Goal: Task Accomplishment & Management: Manage account settings

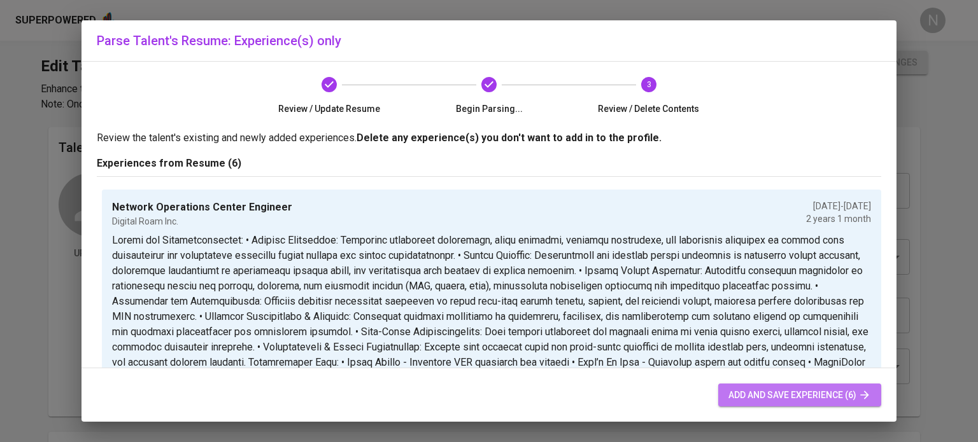
click at [753, 402] on span "add and save experience (6)" at bounding box center [799, 396] width 143 height 16
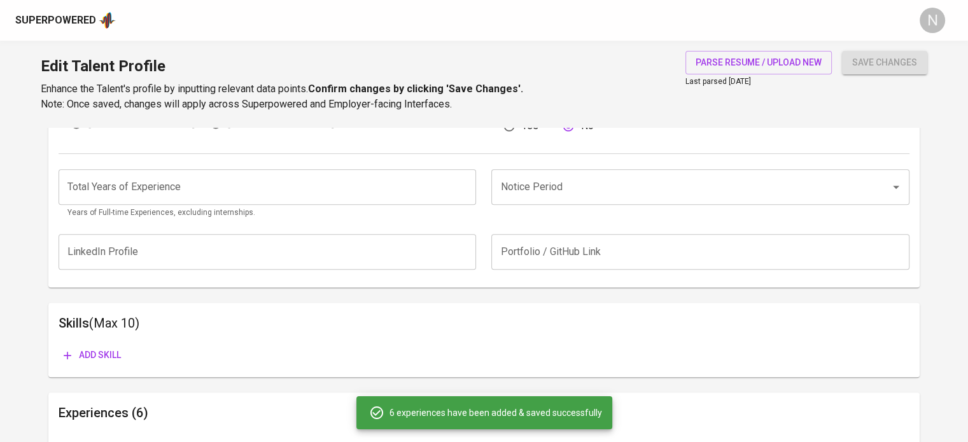
scroll to position [444, 0]
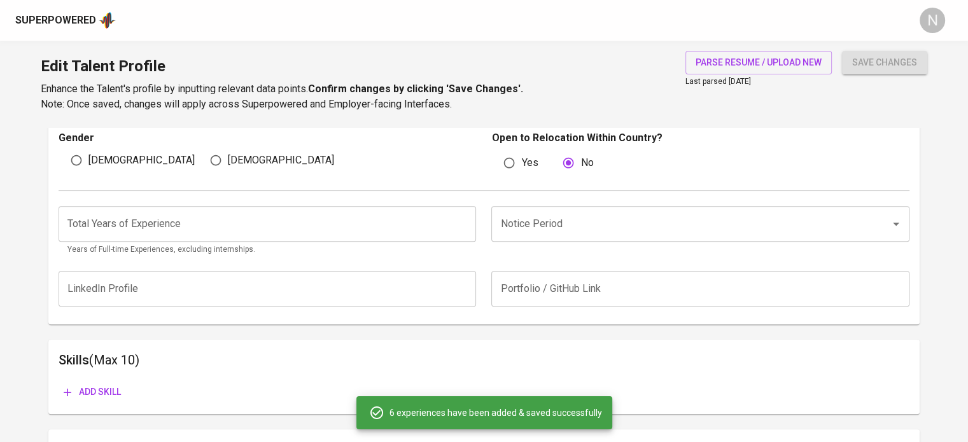
click at [97, 163] on span "[DEMOGRAPHIC_DATA]" at bounding box center [141, 160] width 106 height 15
click at [88, 163] on input "[DEMOGRAPHIC_DATA]" at bounding box center [76, 160] width 24 height 24
radio input "true"
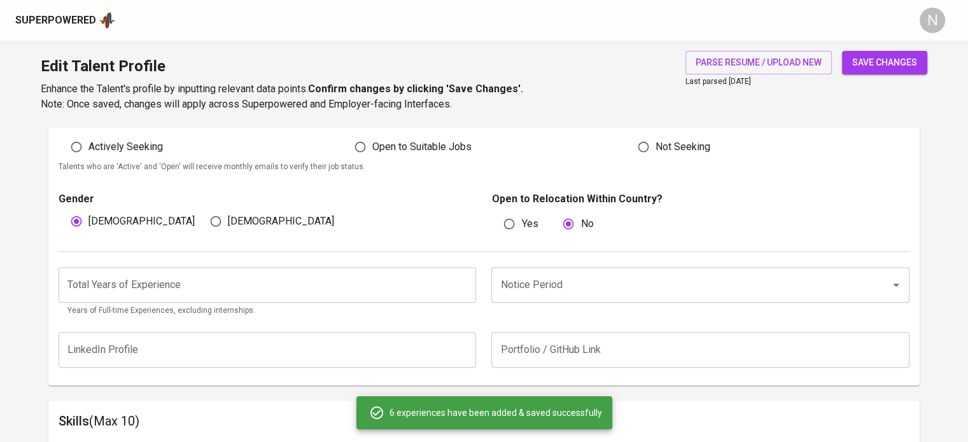
scroll to position [381, 0]
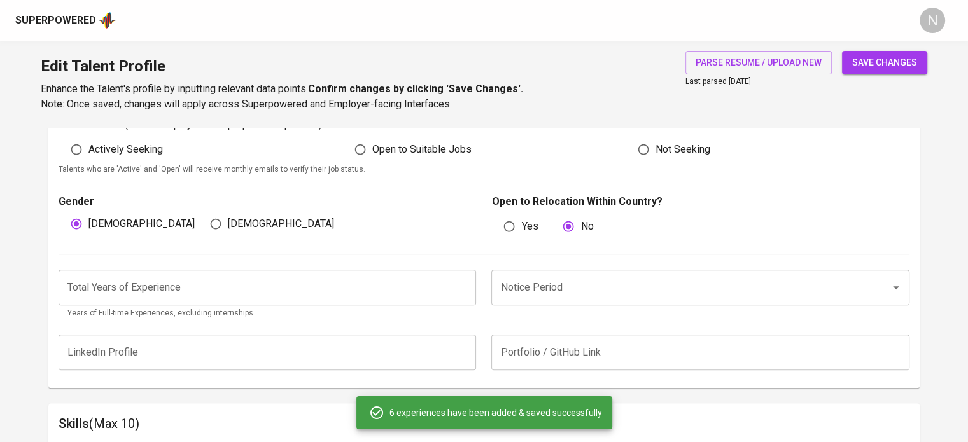
click at [124, 153] on span "Actively Seeking" at bounding box center [125, 149] width 74 height 15
click at [88, 153] on input "Actively Seeking" at bounding box center [76, 150] width 24 height 24
radio input "true"
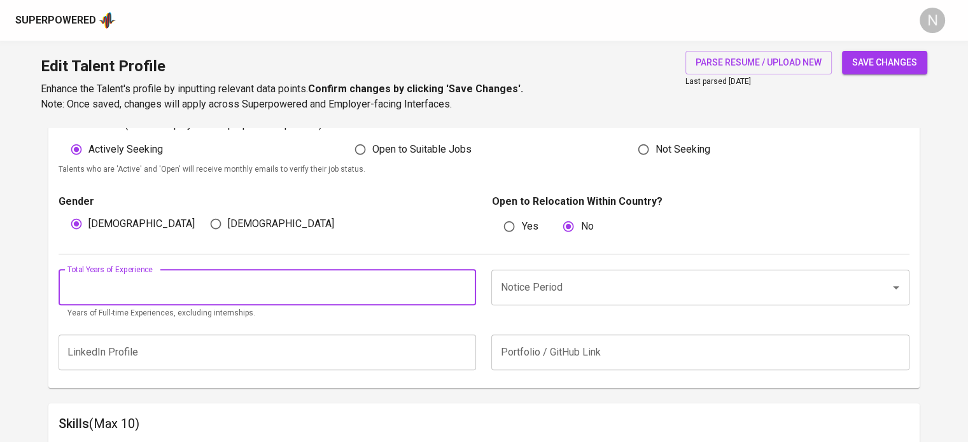
click at [150, 289] on input "number" at bounding box center [268, 288] width 418 height 36
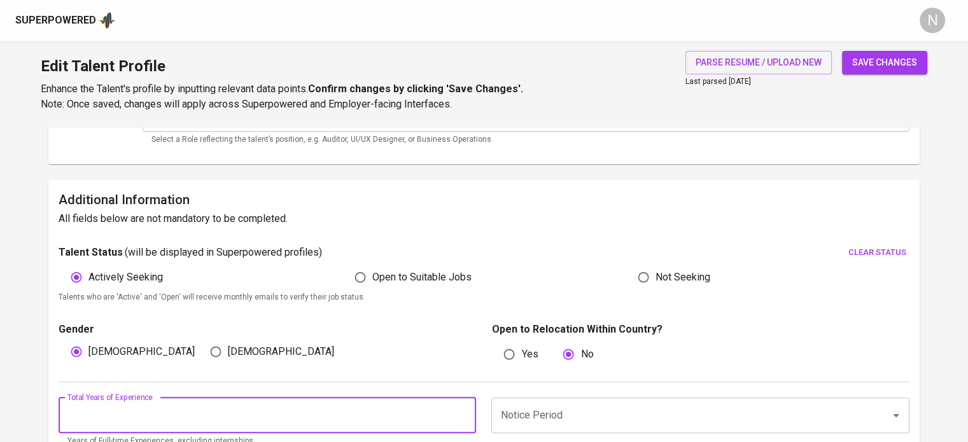
scroll to position [255, 0]
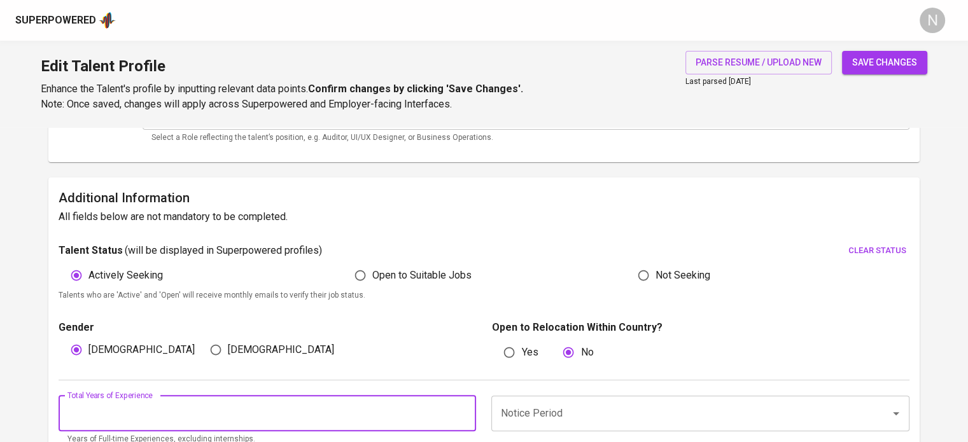
click at [222, 355] on input "[DEMOGRAPHIC_DATA]" at bounding box center [216, 350] width 24 height 24
radio input "true"
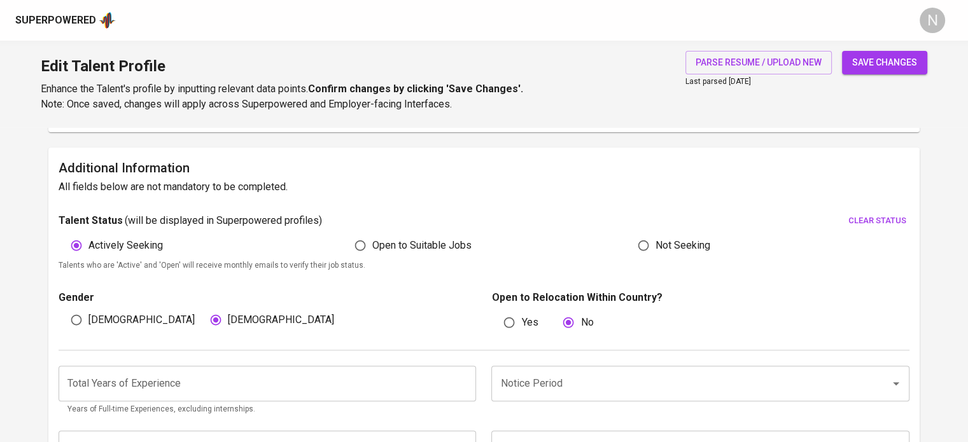
scroll to position [382, 0]
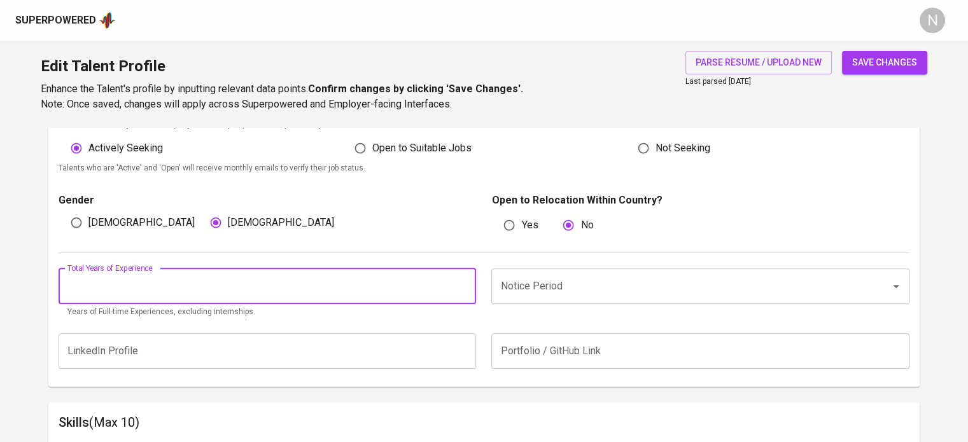
click at [227, 299] on input "number" at bounding box center [268, 287] width 418 height 36
type input "8"
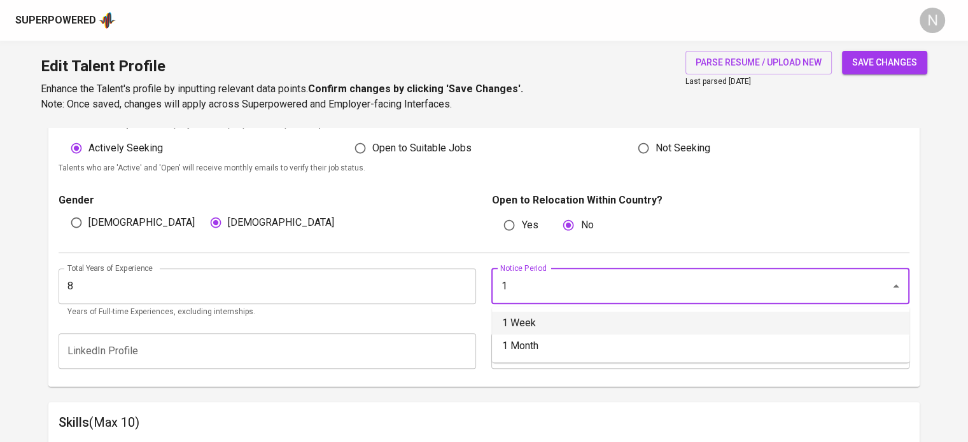
type input "1 Week"
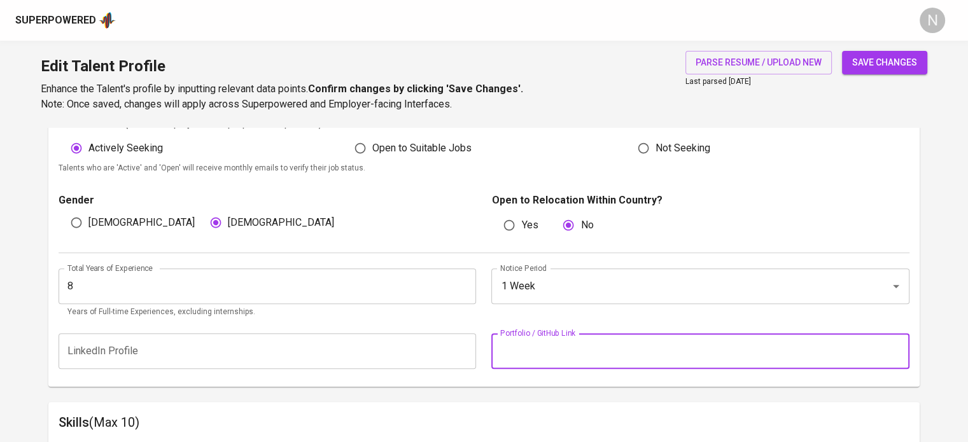
scroll to position [616, 0]
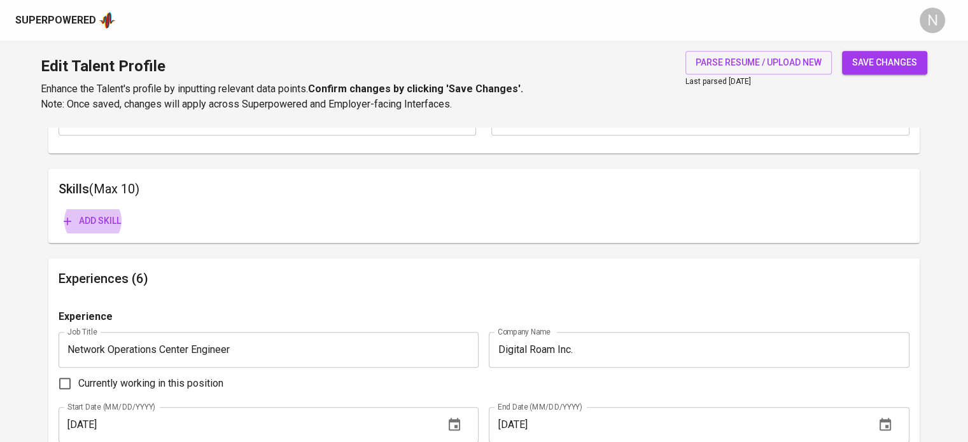
click at [59, 209] on button "Add skill" at bounding box center [92, 221] width 67 height 24
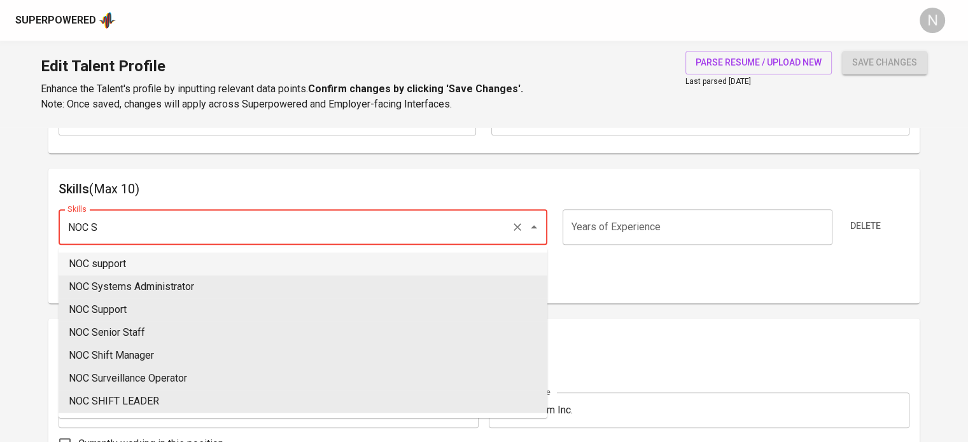
type input "NOC support"
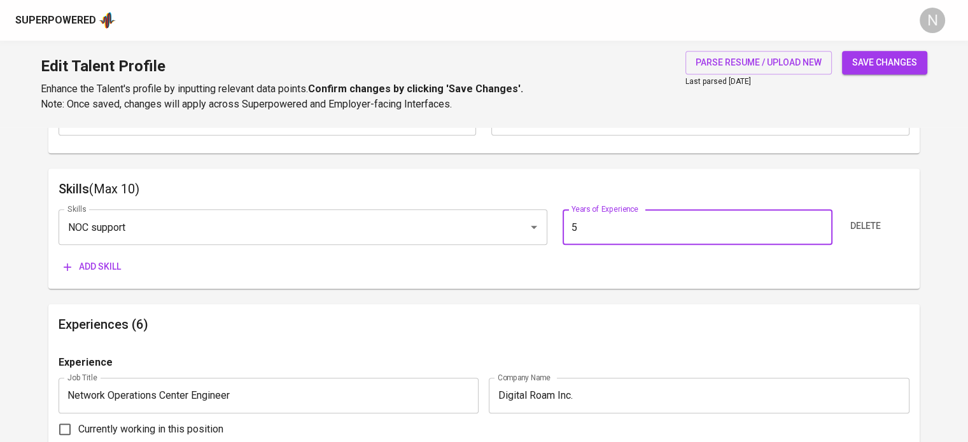
type input "5"
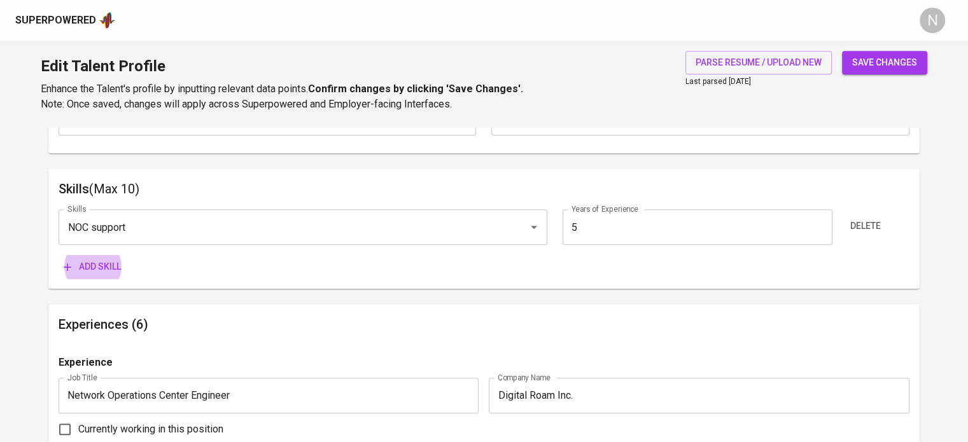
click at [59, 255] on button "Add skill" at bounding box center [92, 267] width 67 height 24
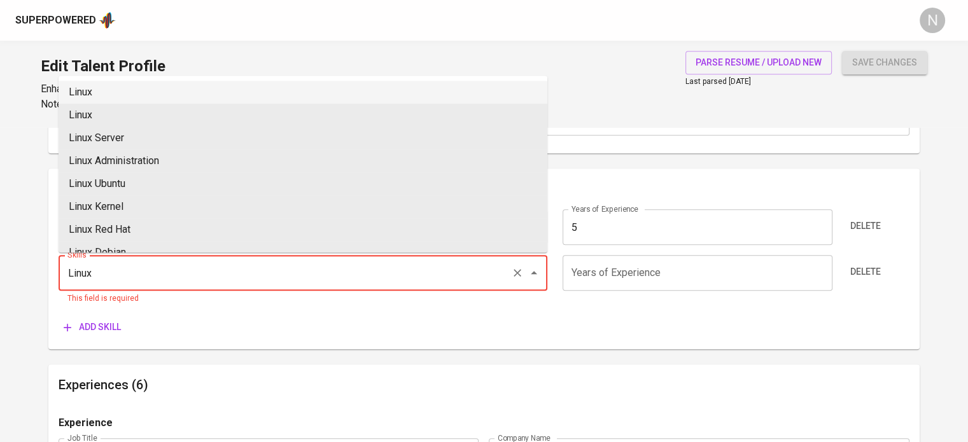
type input "Linux"
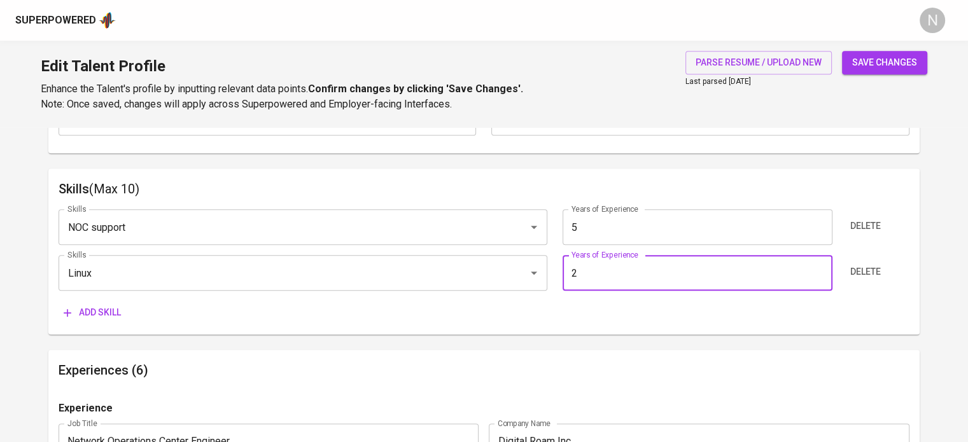
type input "2"
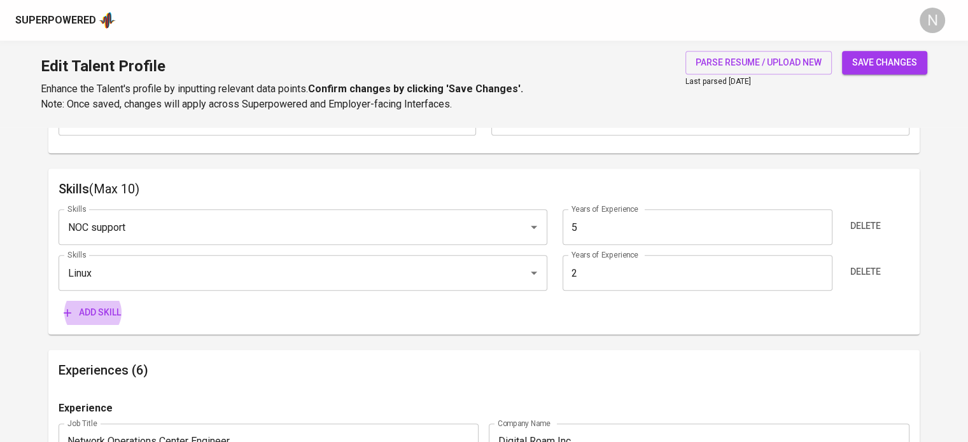
click at [59, 301] on button "Add skill" at bounding box center [92, 313] width 67 height 24
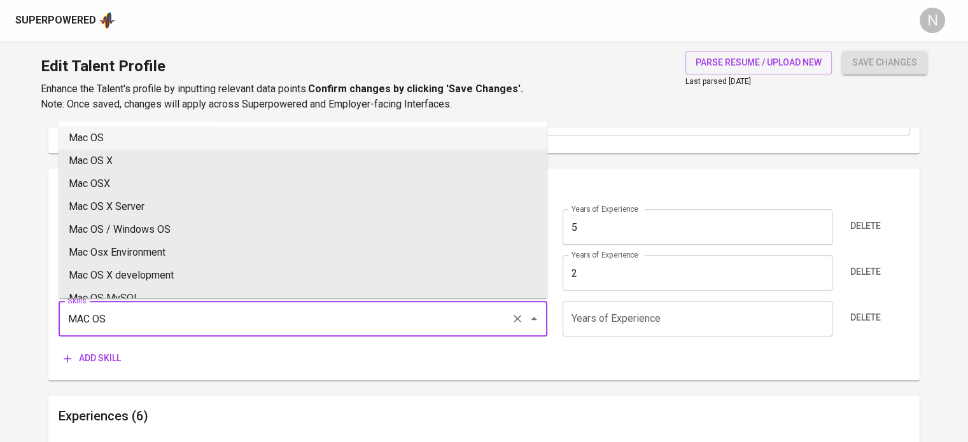
type input "Mac OS"
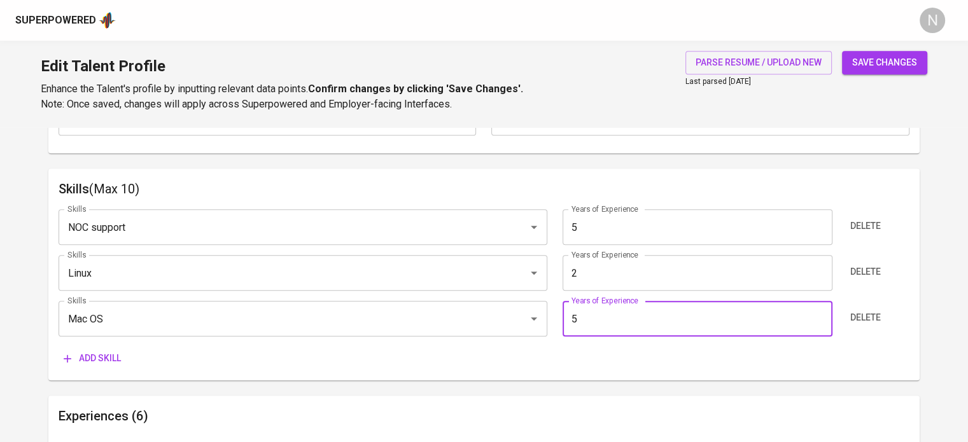
type input "5"
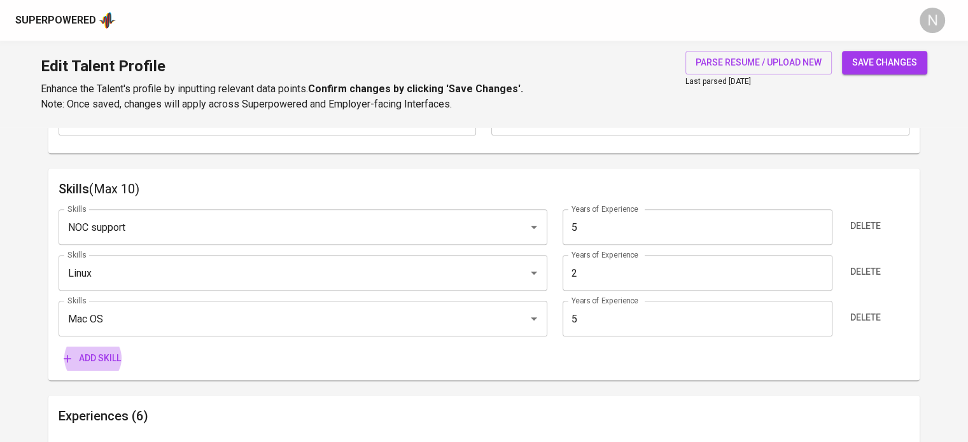
click at [59, 347] on button "Add skill" at bounding box center [92, 359] width 67 height 24
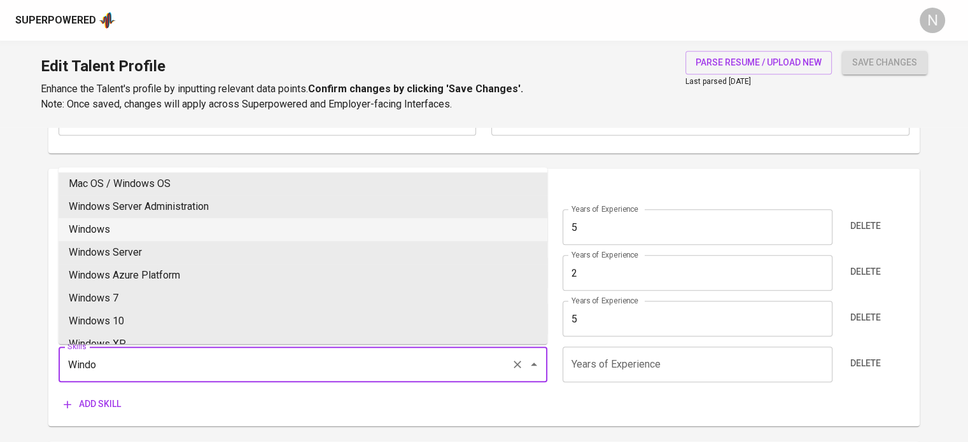
type input "Windows"
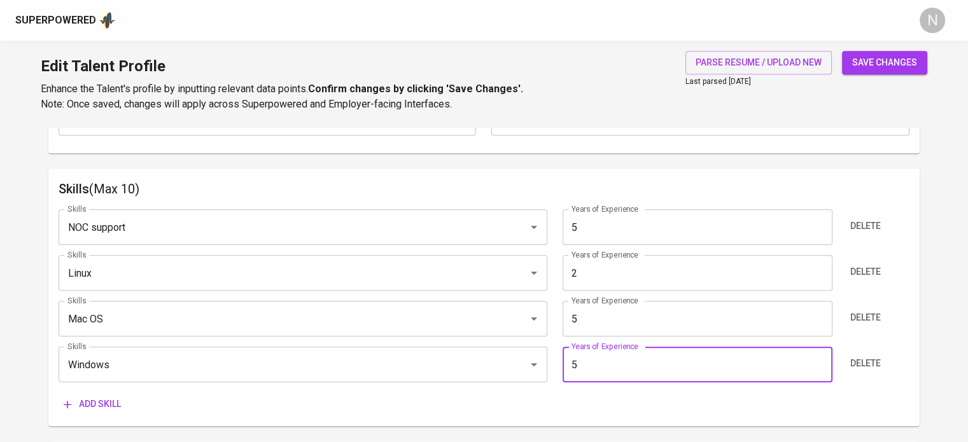
type input "5"
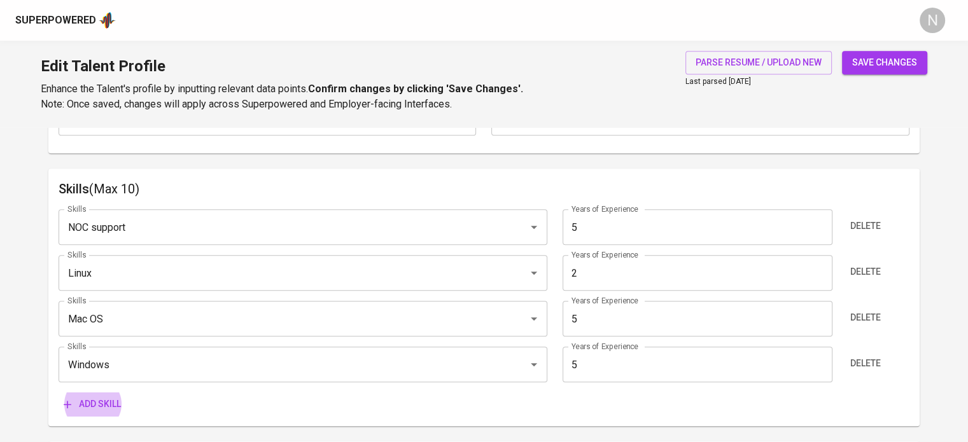
click at [59, 393] on button "Add skill" at bounding box center [92, 405] width 67 height 24
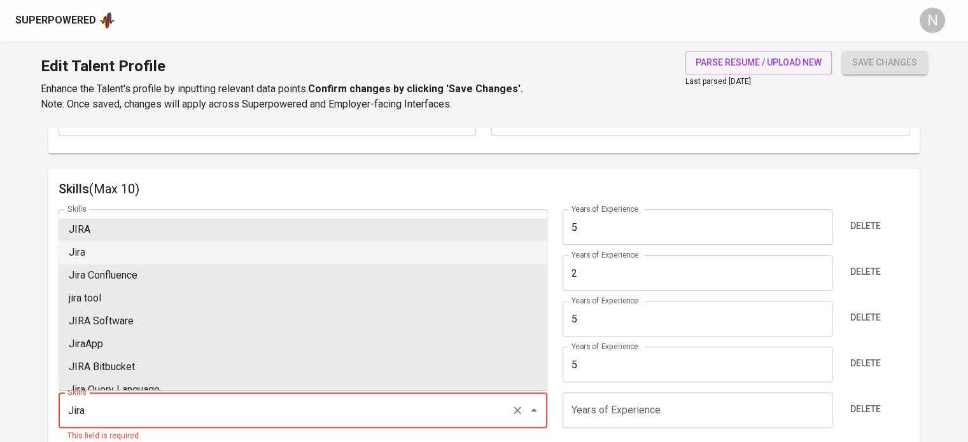
type input "Jira"
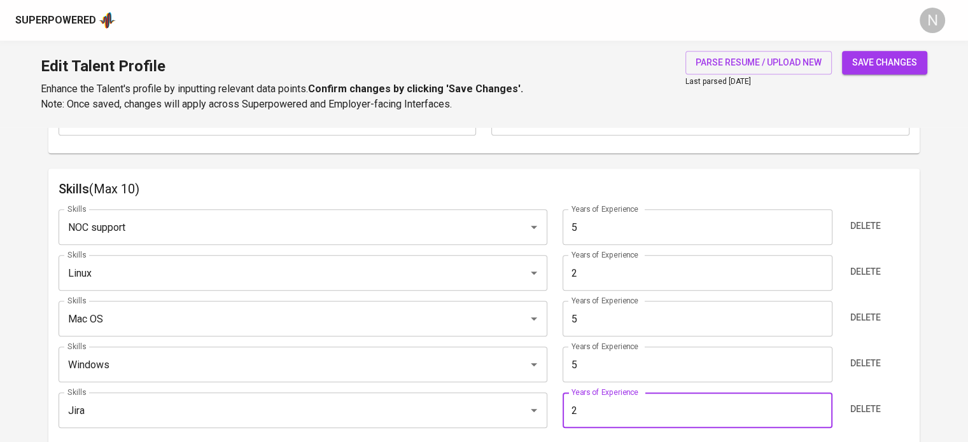
type input "2"
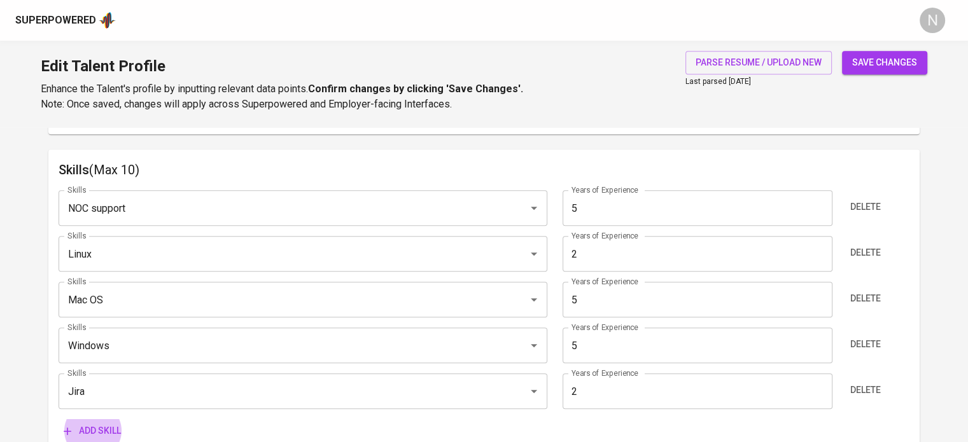
click at [59, 420] on button "Add skill" at bounding box center [92, 432] width 67 height 24
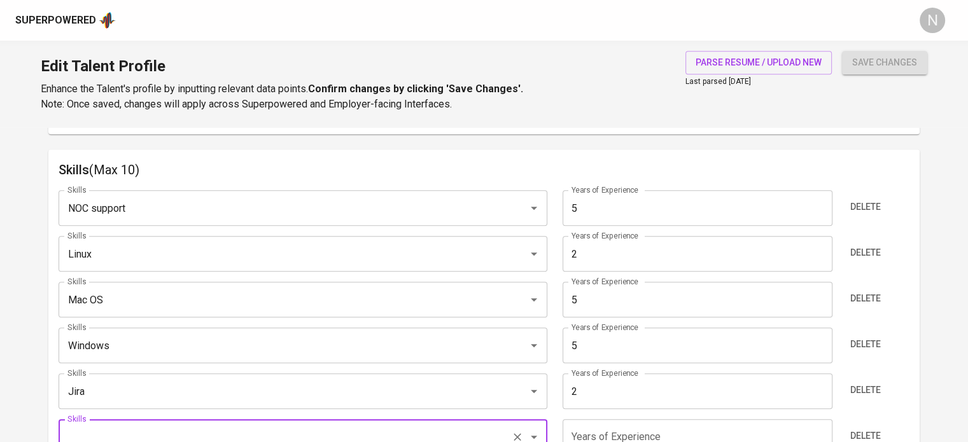
scroll to position [642, 0]
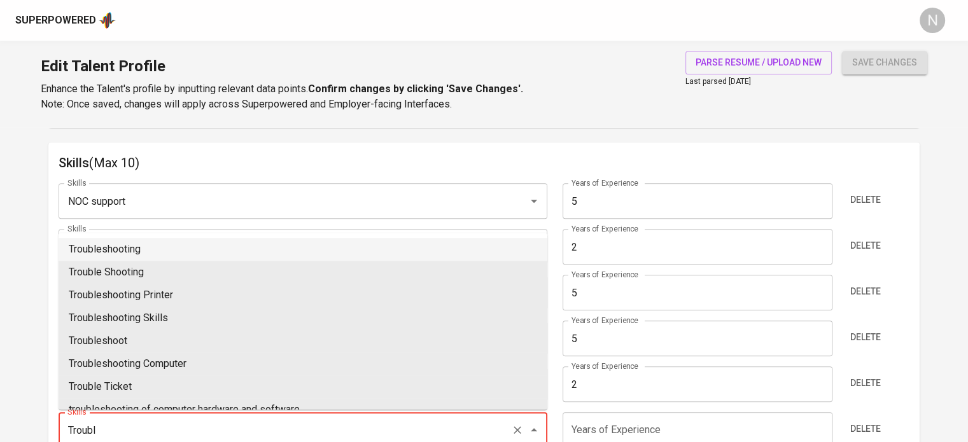
type input "Troubleshooting"
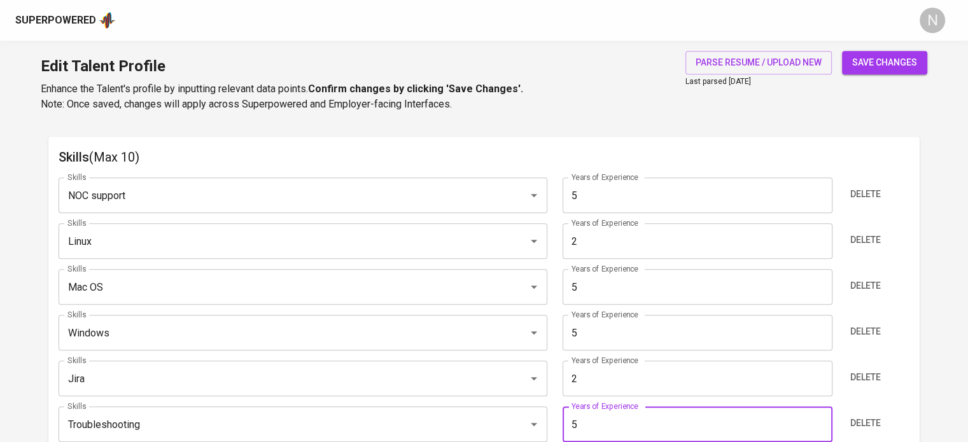
type input "5"
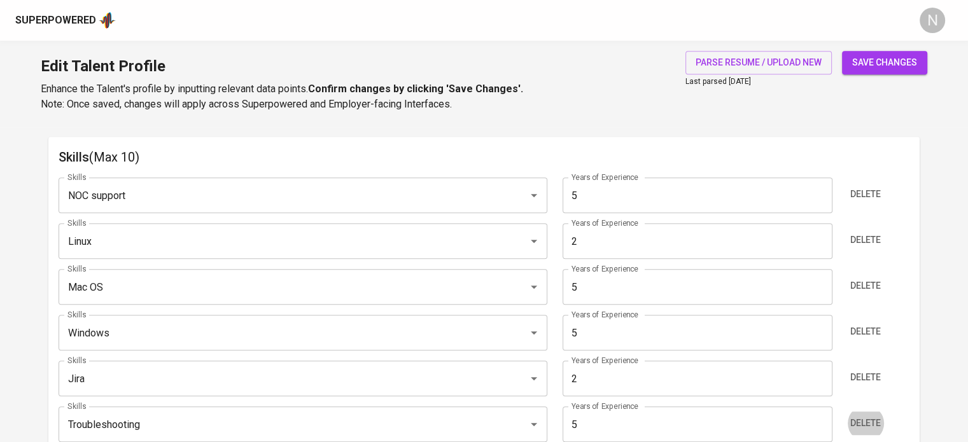
scroll to position [891, 0]
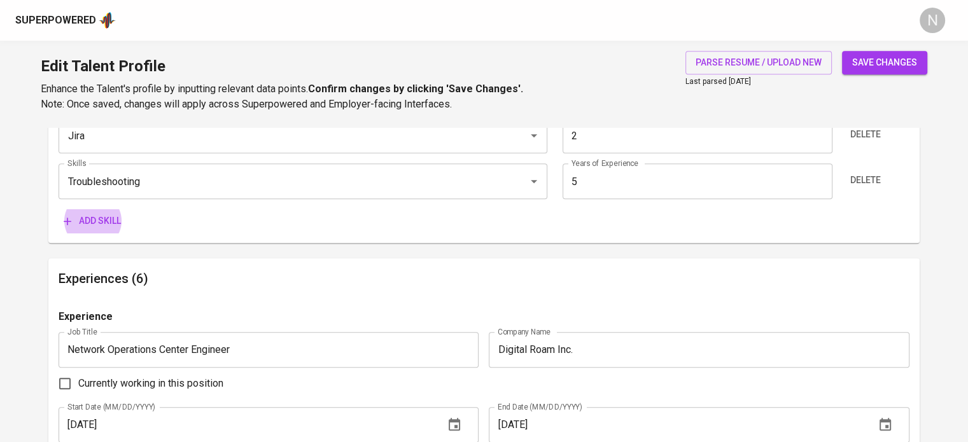
click at [59, 209] on button "Add skill" at bounding box center [92, 221] width 67 height 24
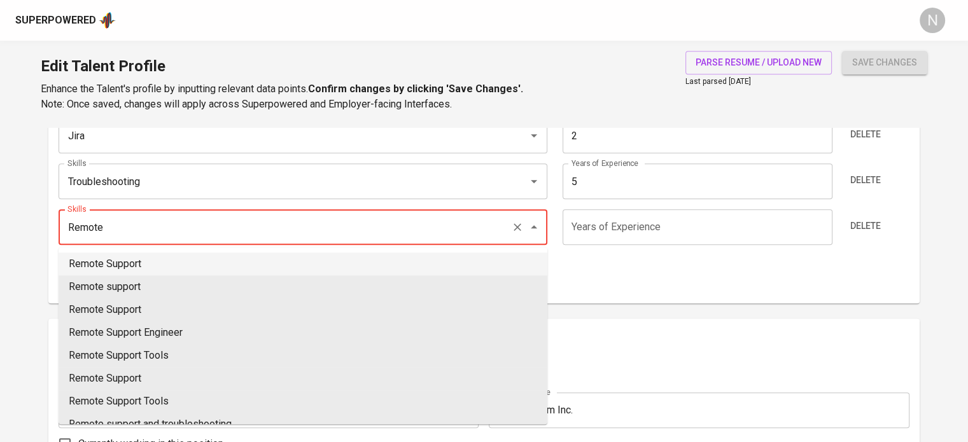
type input "Remote Support"
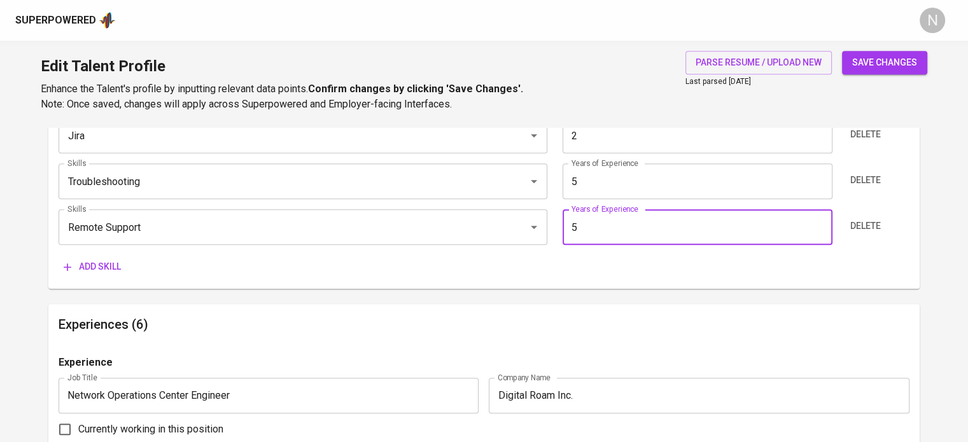
type input "5"
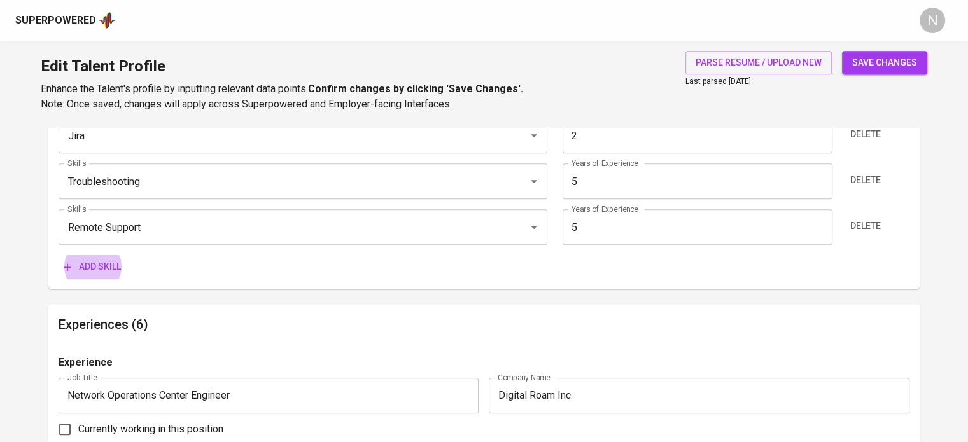
click at [59, 255] on button "Add skill" at bounding box center [92, 267] width 67 height 24
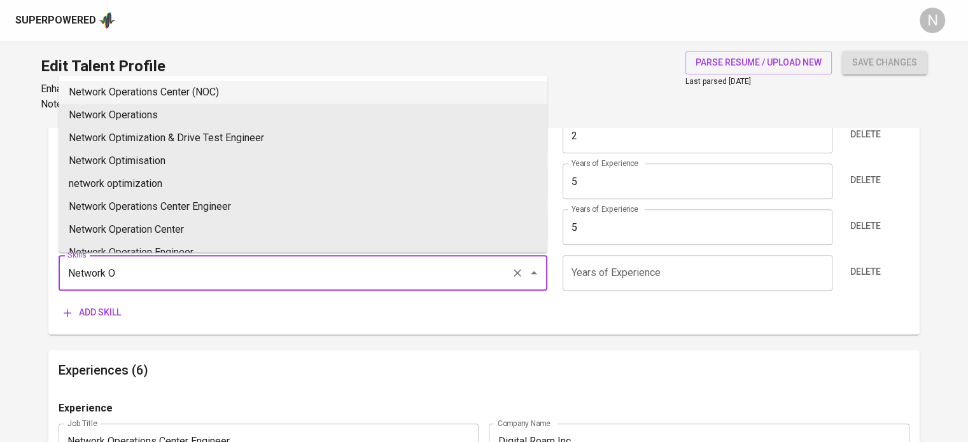
type input "Network Operations Center (NOC)"
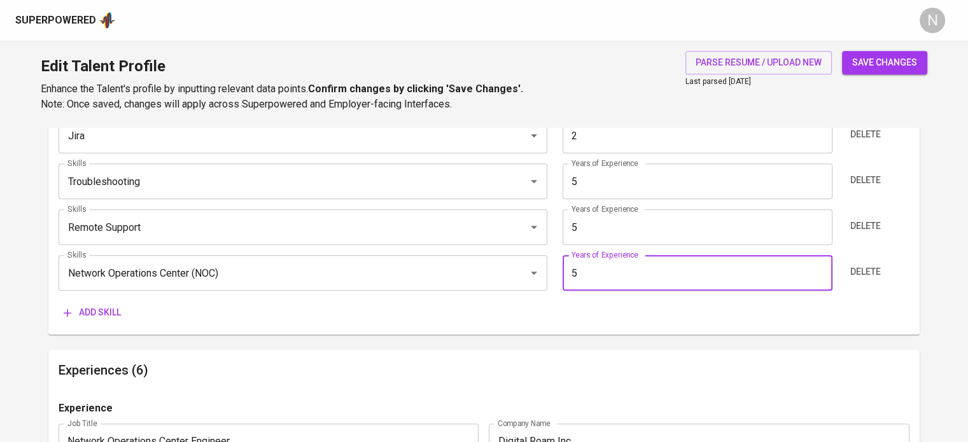
type input "5"
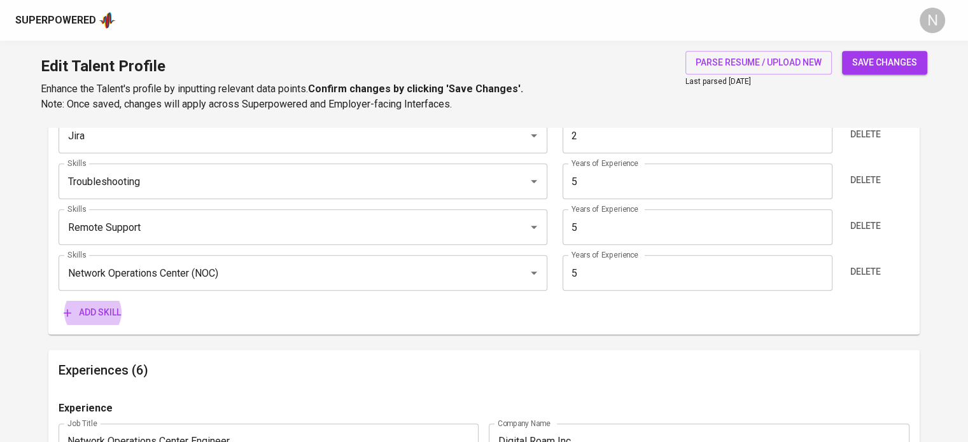
click at [59, 301] on button "Add skill" at bounding box center [92, 313] width 67 height 24
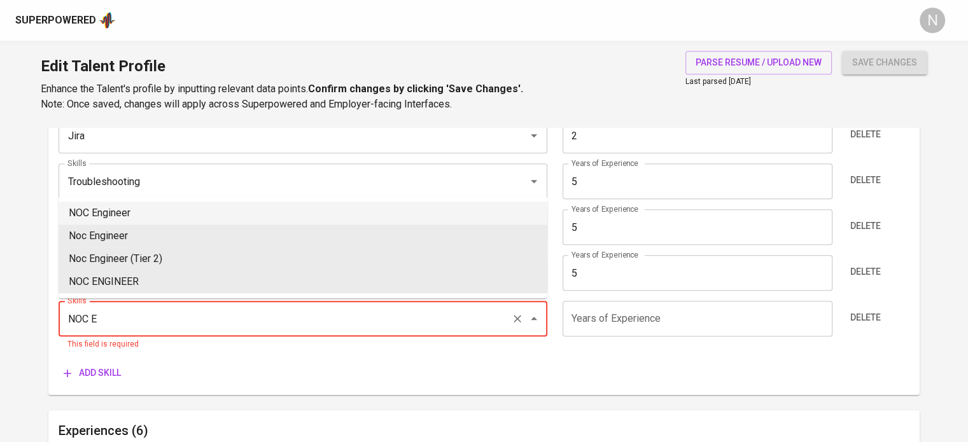
type input "NOC Engineer"
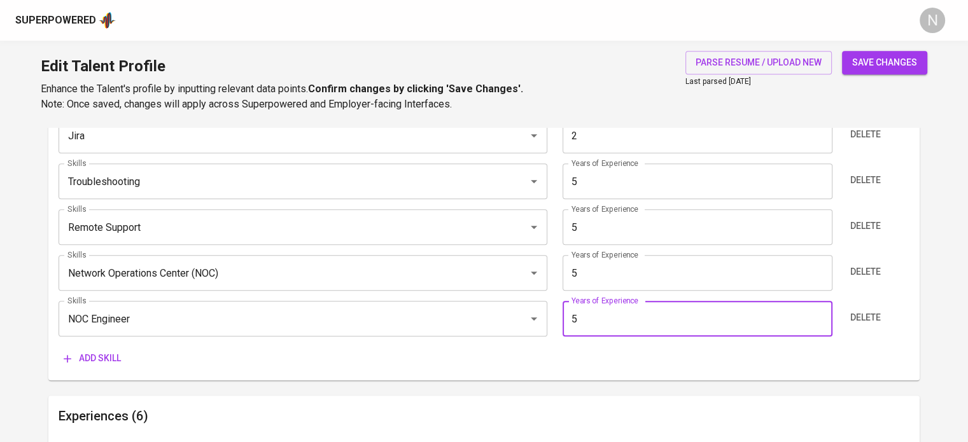
type input "5"
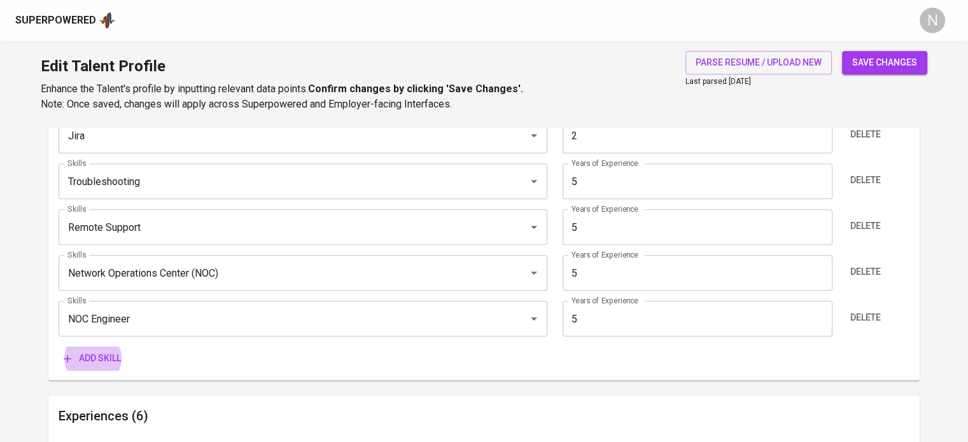
click at [59, 347] on button "Add skill" at bounding box center [92, 359] width 67 height 24
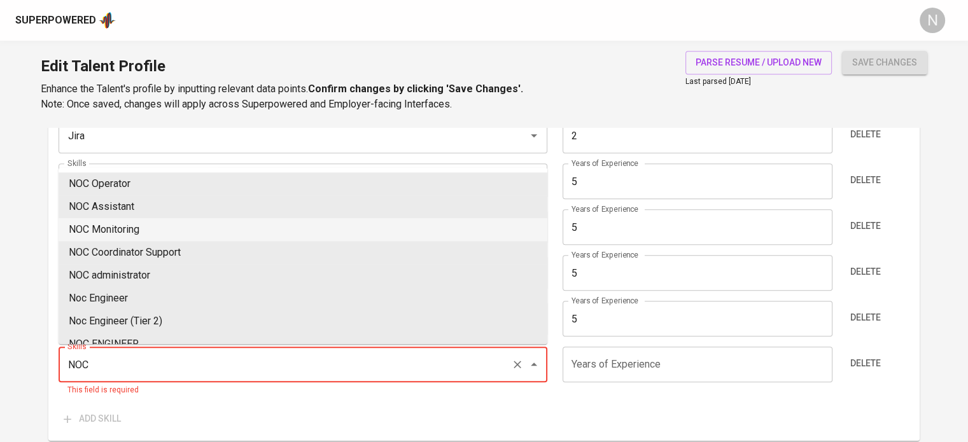
type input "NOC Monitoring"
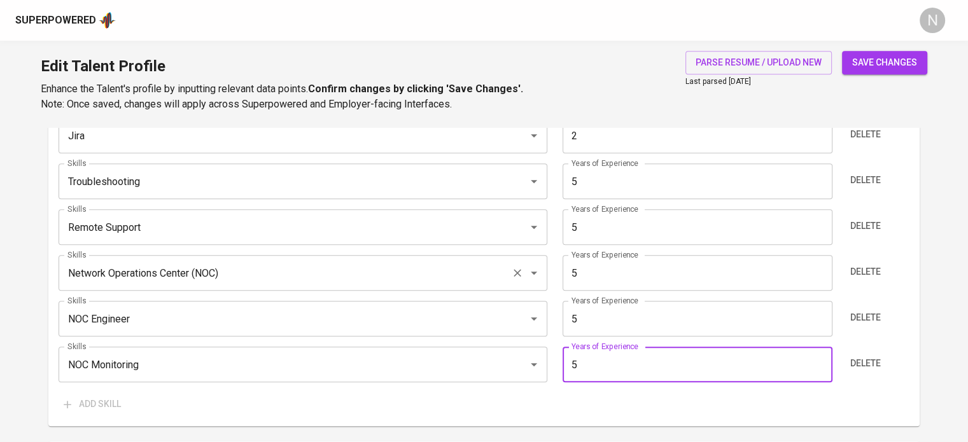
type input "5"
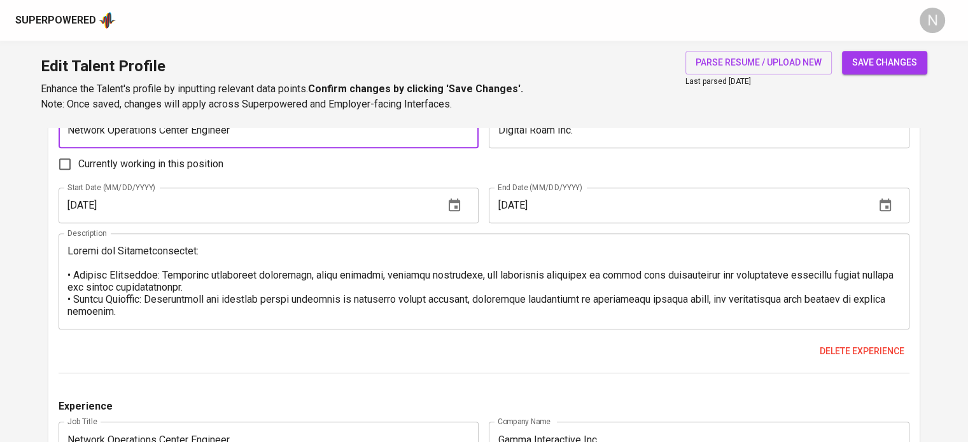
scroll to position [1330, 0]
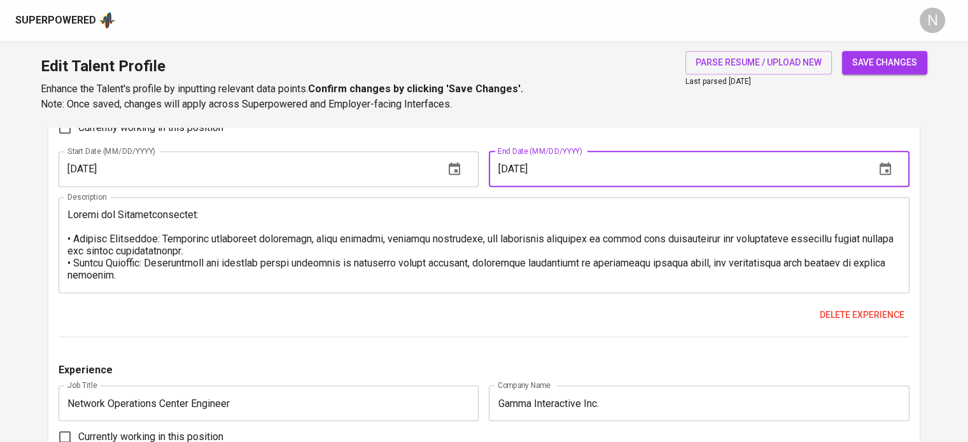
click at [518, 173] on input "[DATE]" at bounding box center [677, 170] width 376 height 36
drag, startPoint x: 523, startPoint y: 170, endPoint x: 514, endPoint y: 171, distance: 9.0
click at [514, 171] on input "[DATE]" at bounding box center [677, 170] width 376 height 36
type input "[DATE]"
click at [469, 318] on div "Delete experience" at bounding box center [484, 316] width 851 height 24
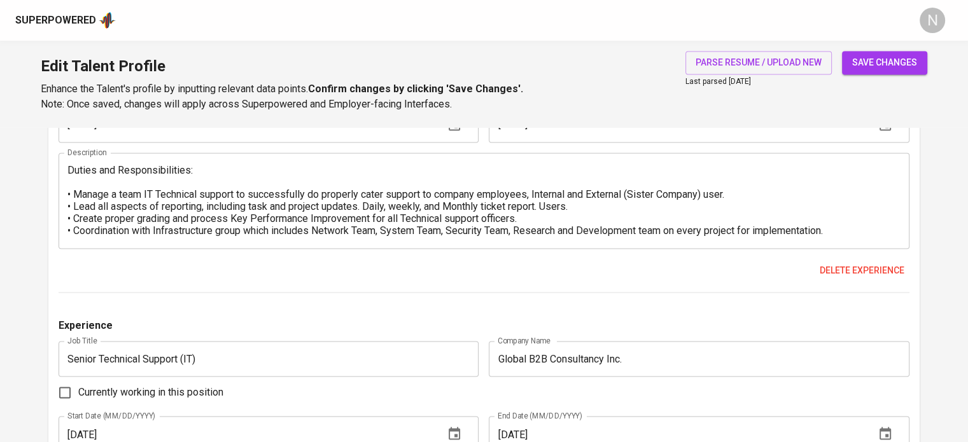
scroll to position [2030, 0]
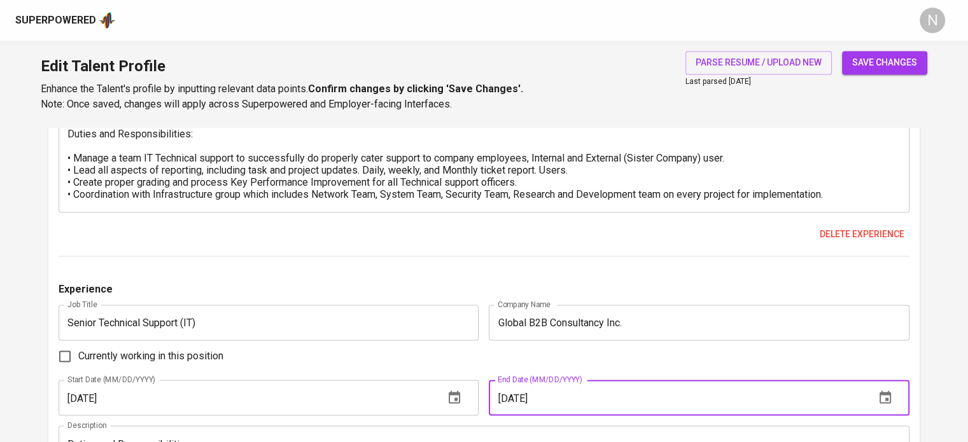
click at [518, 399] on input "[DATE]" at bounding box center [677, 398] width 376 height 36
type input "[DATE]"
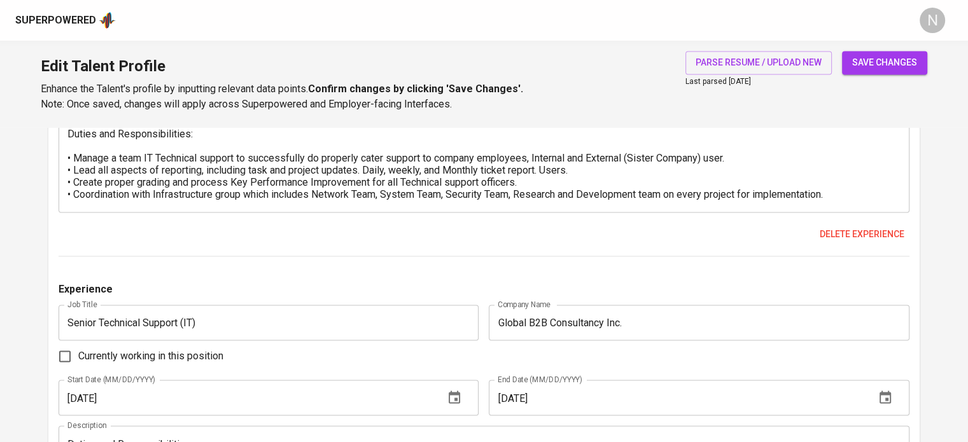
click at [451, 228] on div "Delete experience" at bounding box center [484, 235] width 851 height 24
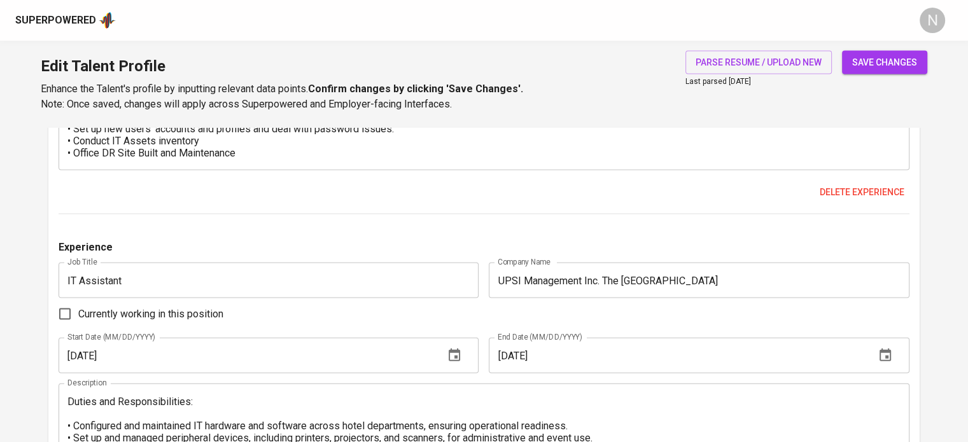
scroll to position [2731, 0]
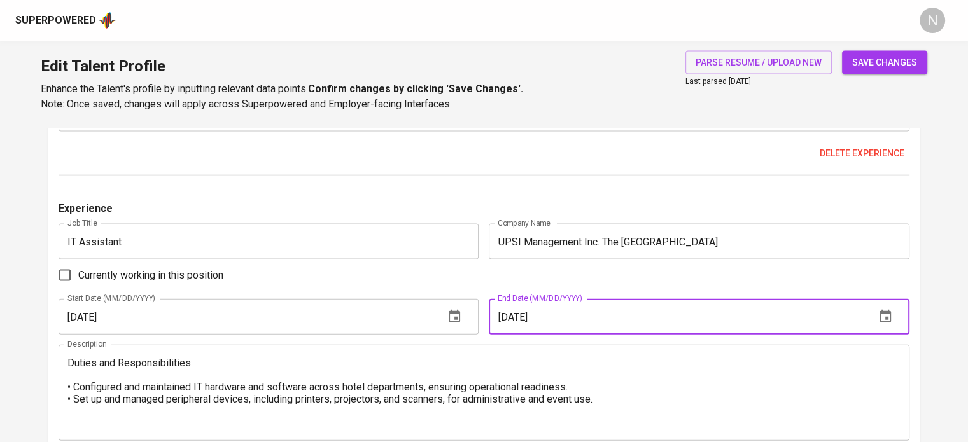
drag, startPoint x: 525, startPoint y: 318, endPoint x: 515, endPoint y: 320, distance: 9.6
click at [515, 320] on input "[DATE]" at bounding box center [677, 317] width 376 height 36
type input "[DATE]"
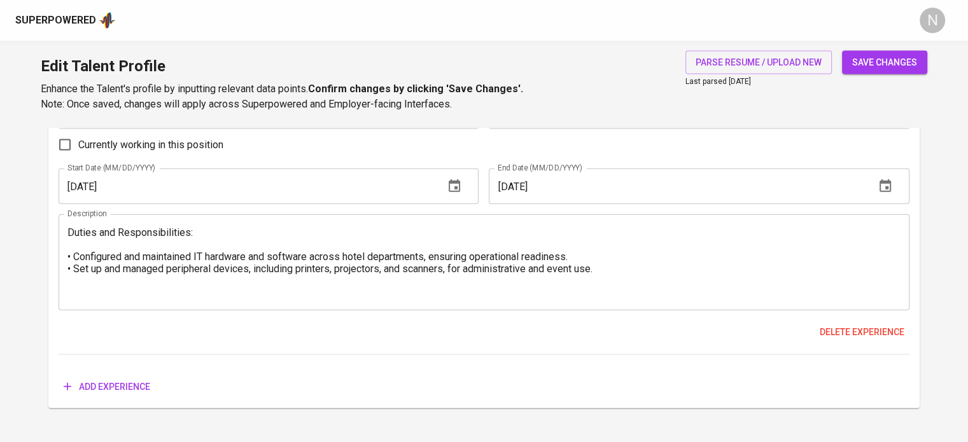
scroll to position [2883, 0]
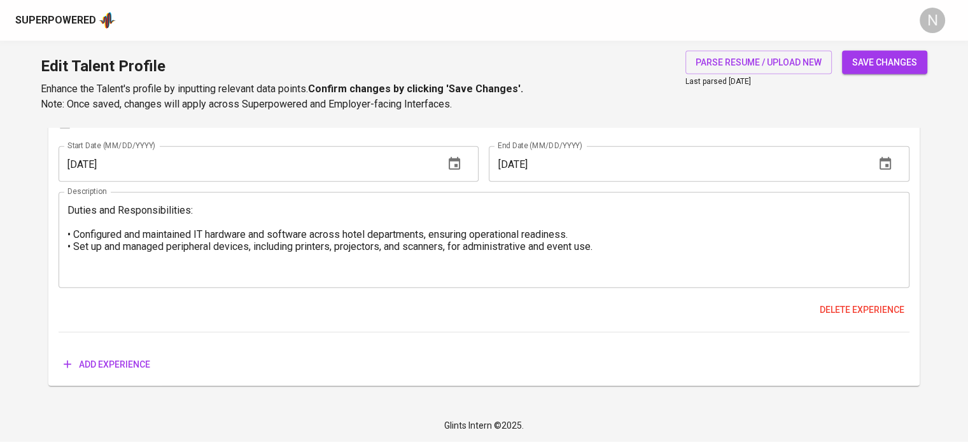
click at [882, 59] on span "save changes" at bounding box center [884, 63] width 65 height 16
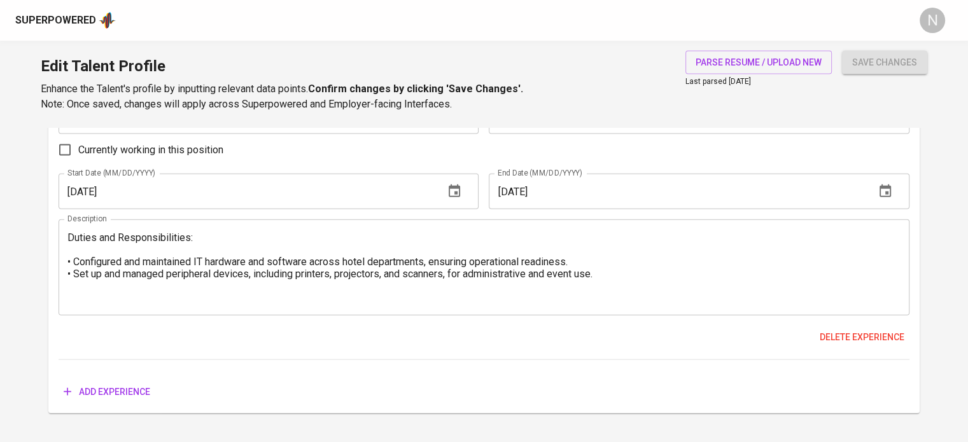
type input "NOC Monitoring"
type input "NOC Engineer"
type input "5"
type input "Network Operations Center (NOC)"
type input "Remote Support"
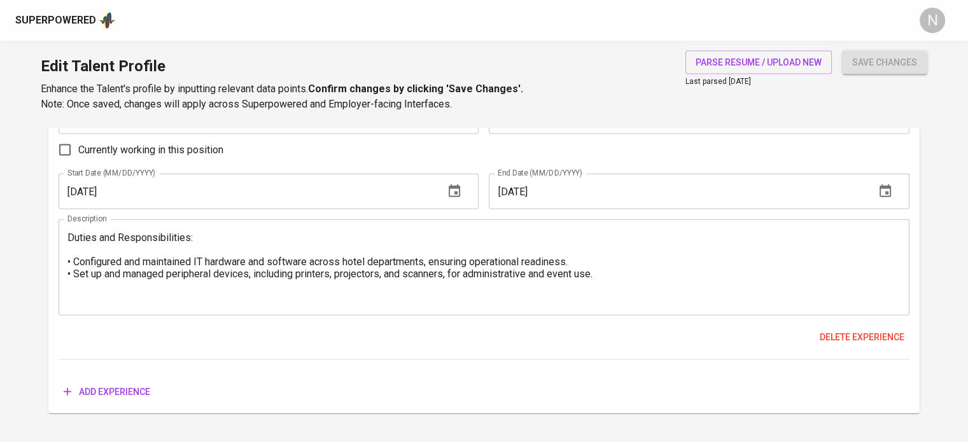
type input "Troubleshooting"
type input "5"
type input "macOS"
type input "NOC support"
type input "Microsoft Windows"
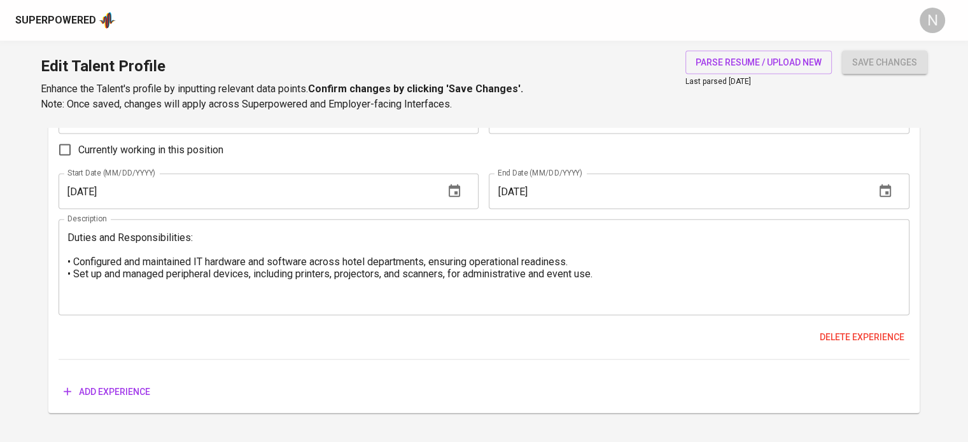
type input "Jira"
type input "2"
type input "Linux"
type input "2"
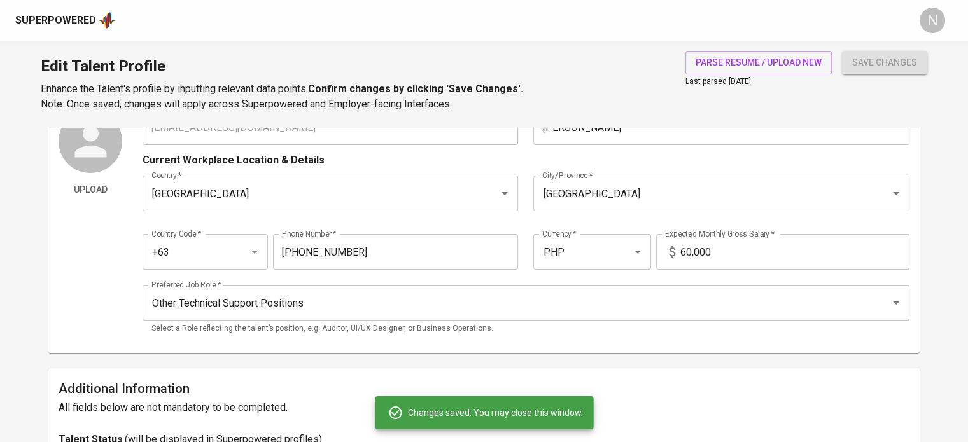
scroll to position [0, 0]
